Goal: Transaction & Acquisition: Obtain resource

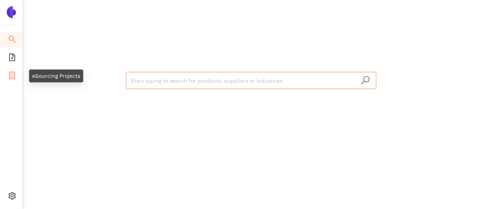
click at [14, 74] on icon "container" at bounding box center [12, 76] width 8 height 8
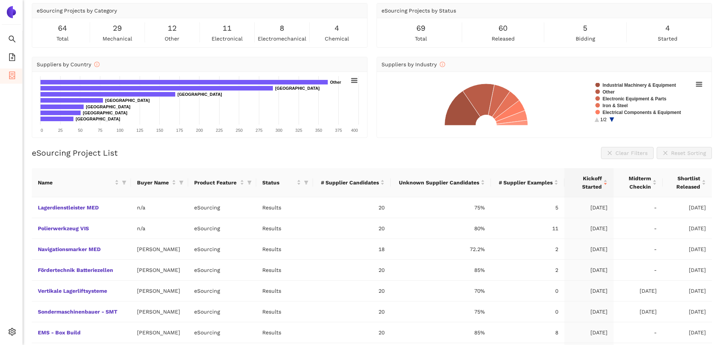
scroll to position [38, 0]
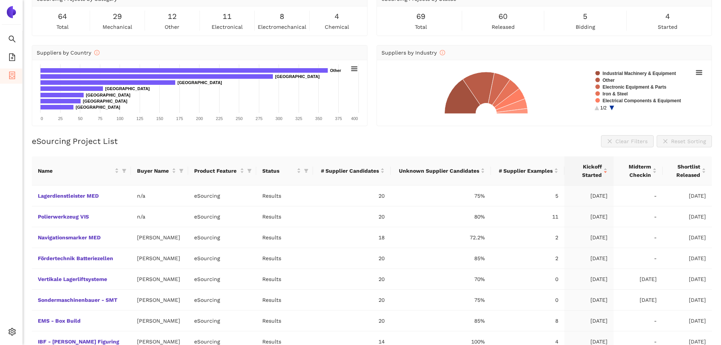
click at [479, 146] on div "eSourcing Project List Clear Filters Reset Sorting" at bounding box center [372, 141] width 680 height 12
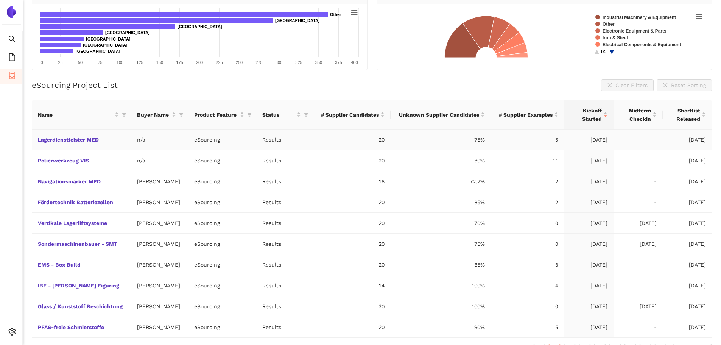
scroll to position [111, 0]
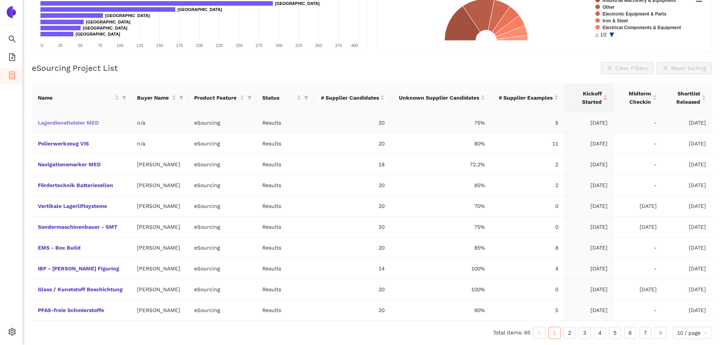
click at [0, 0] on link "Lagerdienstleister MED" at bounding box center [0, 0] width 0 height 0
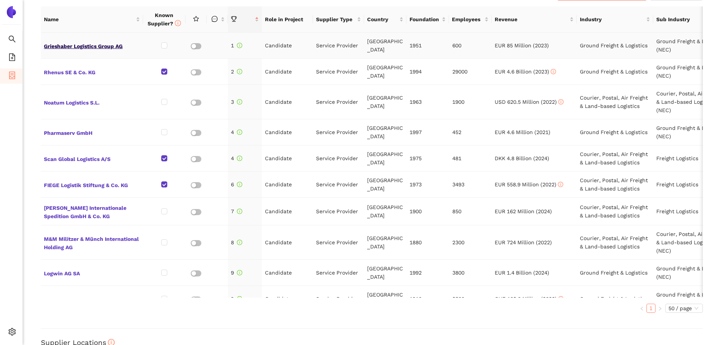
click at [70, 44] on span "Grieshaber Logistics Group AG" at bounding box center [92, 46] width 96 height 10
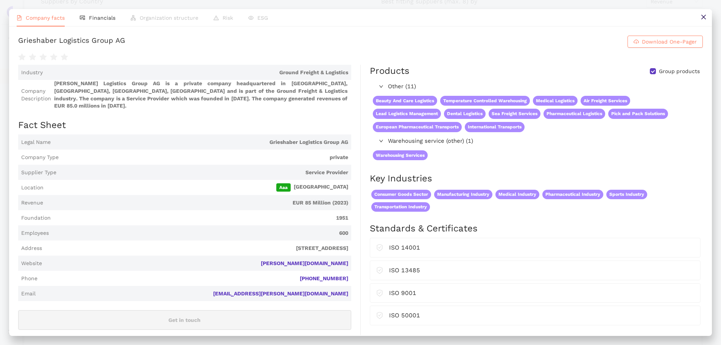
scroll to position [341, 0]
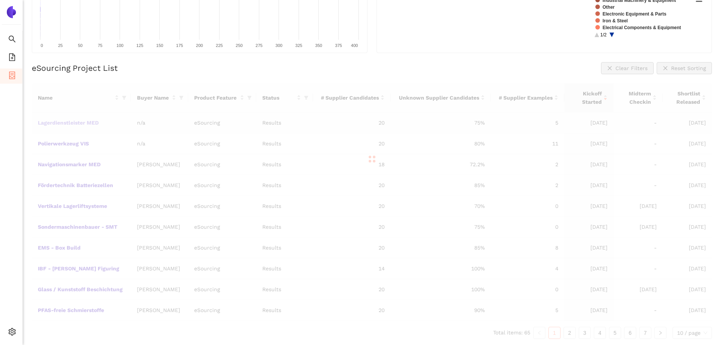
scroll to position [84, 0]
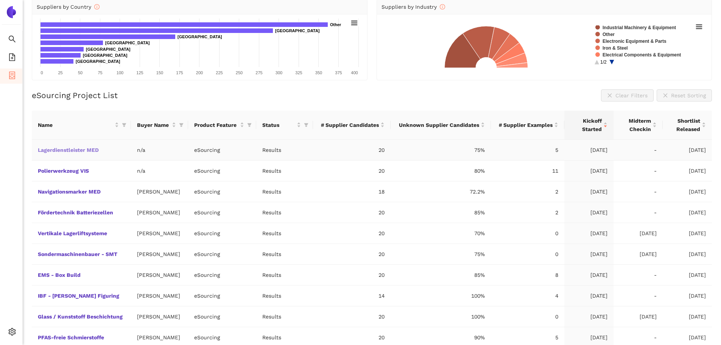
click at [0, 0] on link "Lagerdienstleister MED" at bounding box center [0, 0] width 0 height 0
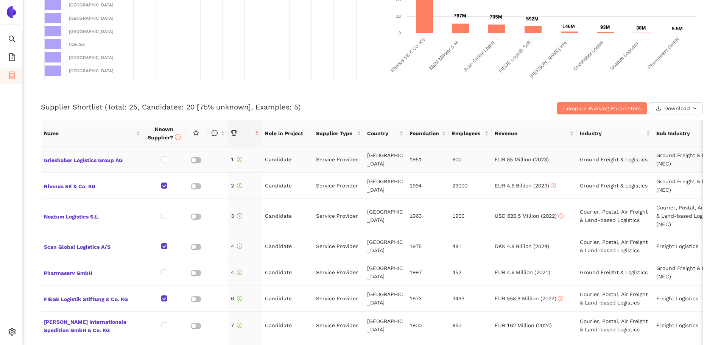
scroll to position [227, 0]
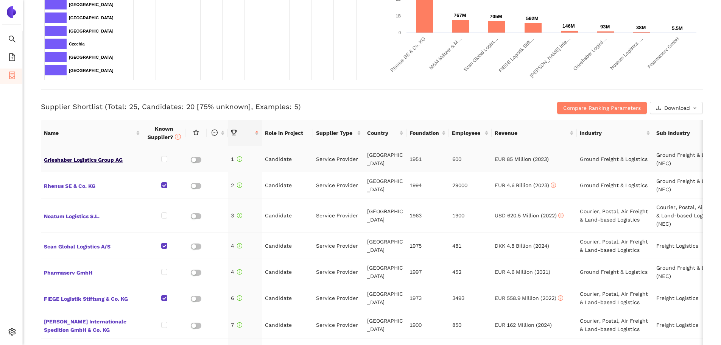
click at [84, 161] on span "Grieshaber Logistics Group AG" at bounding box center [92, 159] width 96 height 10
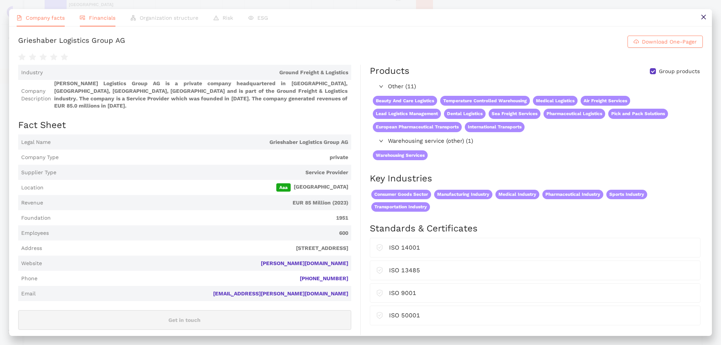
click at [103, 18] on span "Financials" at bounding box center [102, 18] width 27 height 6
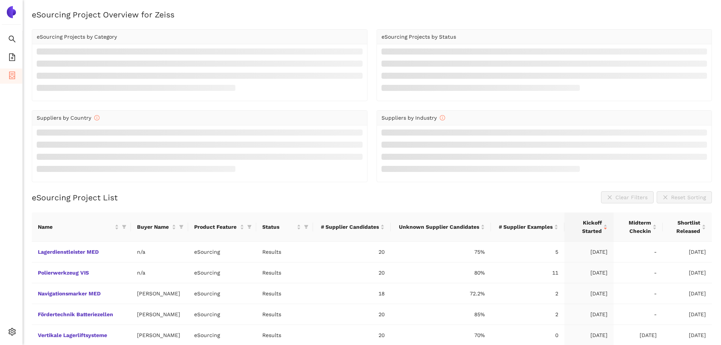
scroll to position [84, 0]
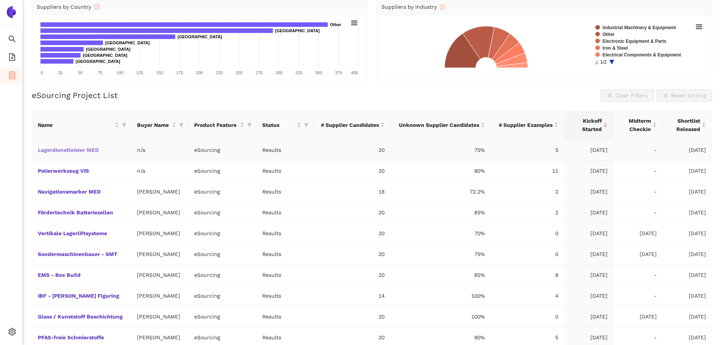
click at [0, 0] on link "Lagerdienstleister MED" at bounding box center [0, 0] width 0 height 0
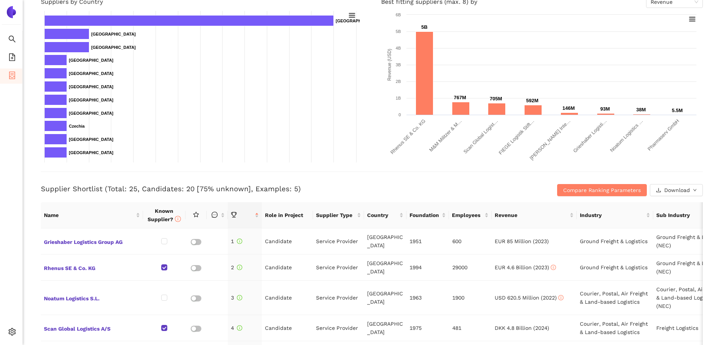
scroll to position [151, 0]
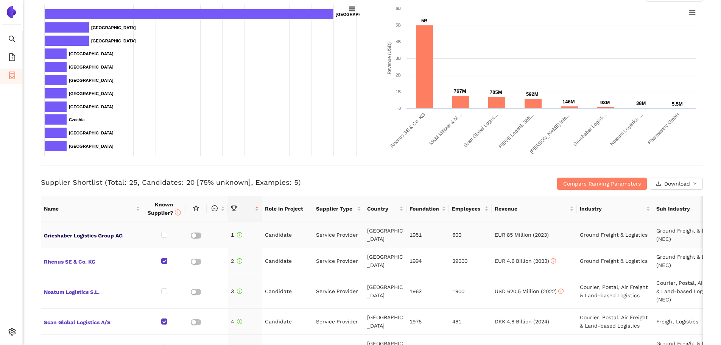
click at [63, 208] on span "Grieshaber Logistics Group AG" at bounding box center [92, 235] width 96 height 10
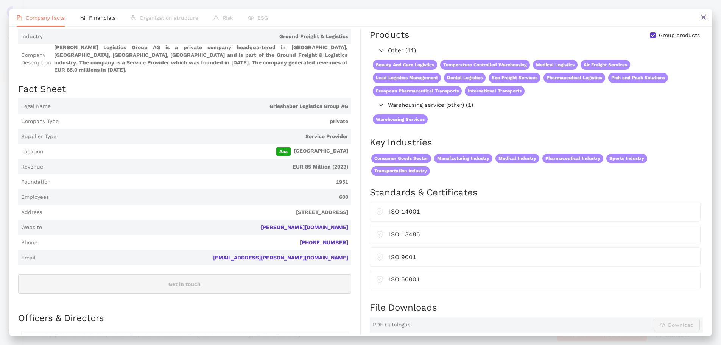
scroll to position [0, 0]
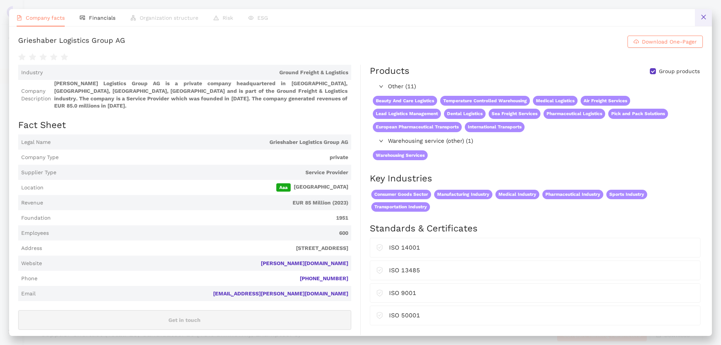
click at [479, 20] on button at bounding box center [703, 17] width 17 height 17
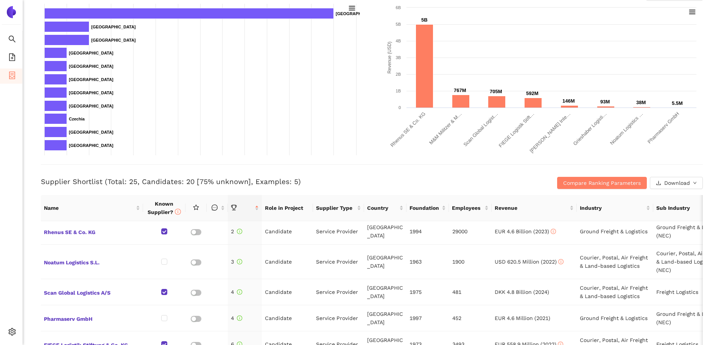
scroll to position [151, 0]
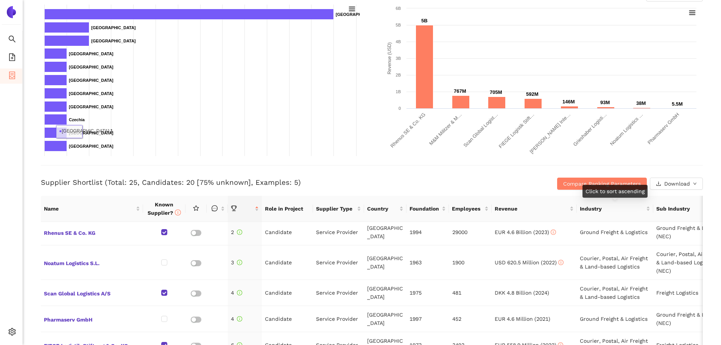
click at [479, 188] on div "Click to sort ascending" at bounding box center [615, 191] width 65 height 13
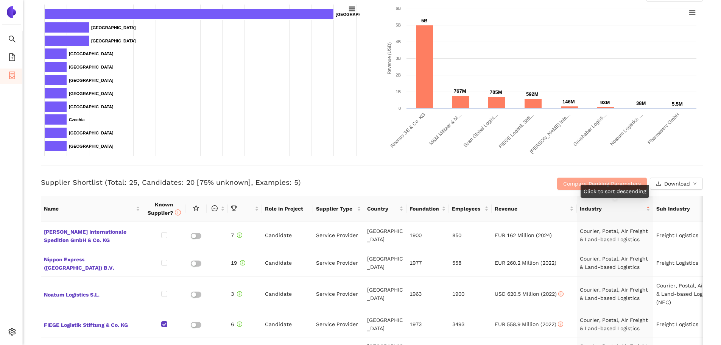
scroll to position [0, 0]
click at [479, 181] on span "Compare Ranking Parameters" at bounding box center [602, 183] width 78 height 8
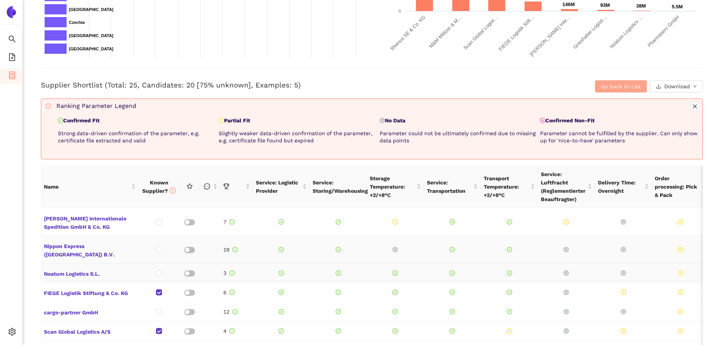
scroll to position [265, 0]
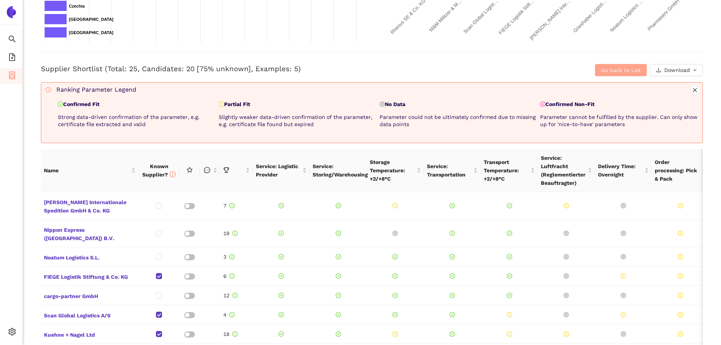
click at [479, 66] on span "Go back to List" at bounding box center [621, 70] width 40 height 8
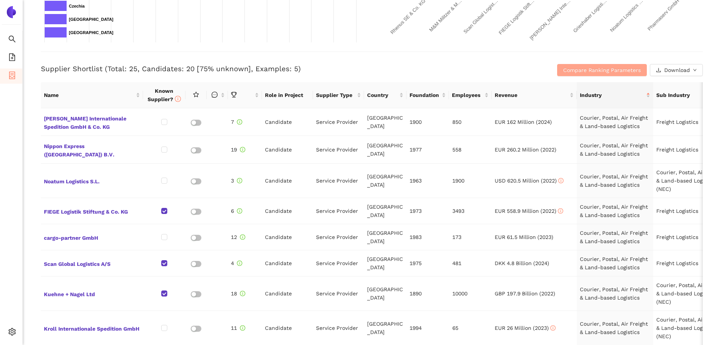
click at [479, 66] on span "Compare Ranking Parameters" at bounding box center [602, 70] width 78 height 8
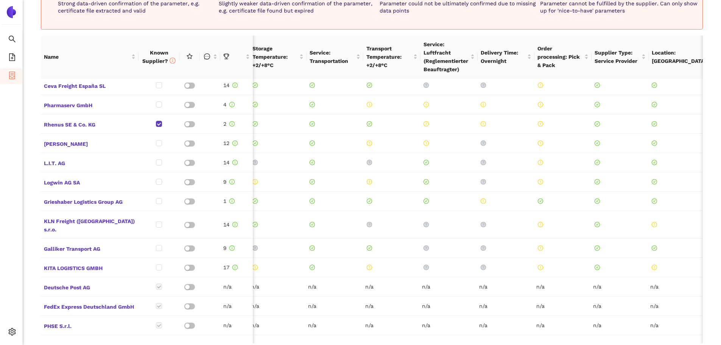
scroll to position [0, 140]
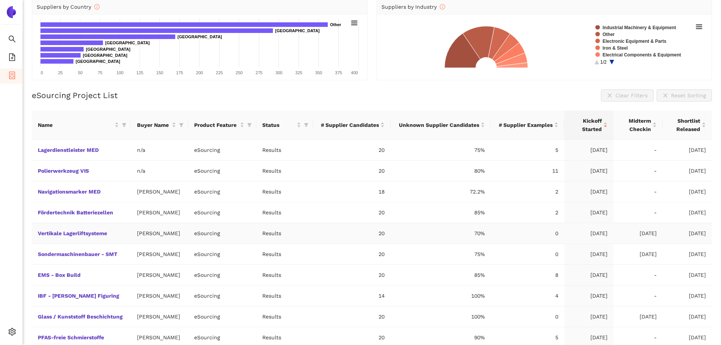
scroll to position [111, 0]
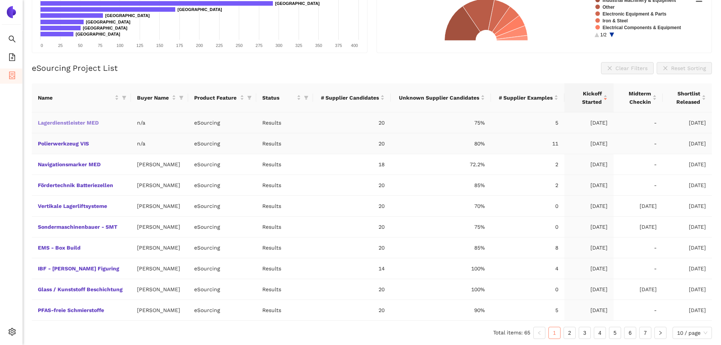
click at [0, 0] on link "Lagerdienstleister MED" at bounding box center [0, 0] width 0 height 0
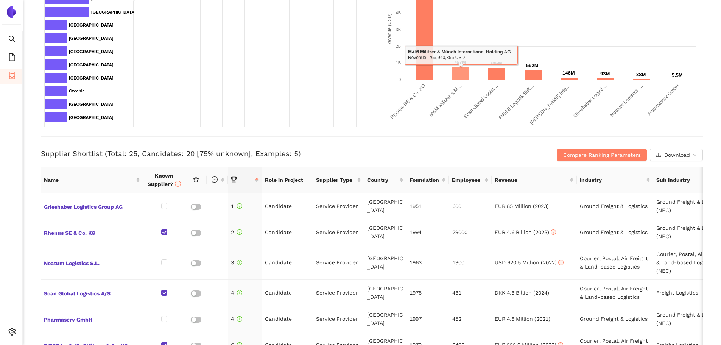
scroll to position [189, 0]
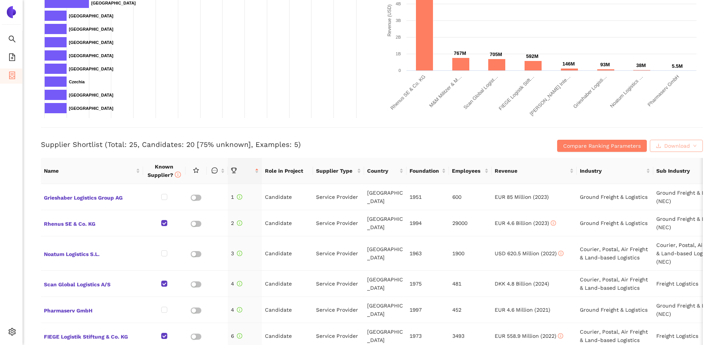
click at [479, 144] on span "Download" at bounding box center [678, 146] width 26 height 8
click at [479, 176] on button "XLSX" at bounding box center [665, 179] width 33 height 12
